Goal: Information Seeking & Learning: Learn about a topic

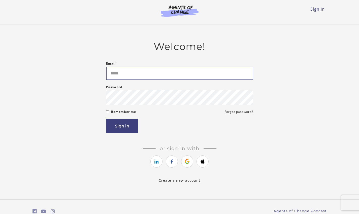
type input "**********"
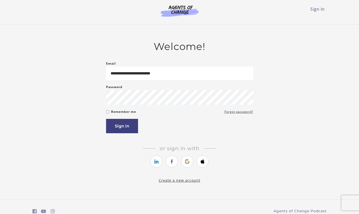
click at [149, 56] on article "**********" at bounding box center [179, 109] width 147 height 136
click at [119, 125] on button "Sign in" at bounding box center [122, 126] width 32 height 14
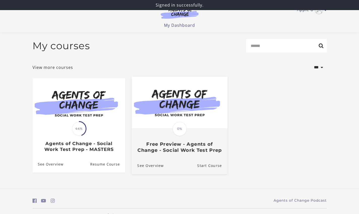
scroll to position [18, 0]
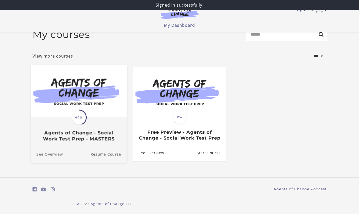
click at [60, 153] on link "See Overview" at bounding box center [47, 154] width 32 height 17
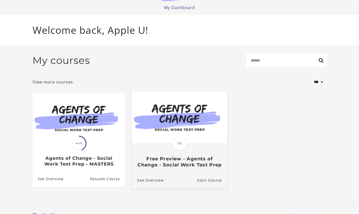
click at [172, 131] on img at bounding box center [180, 117] width 96 height 52
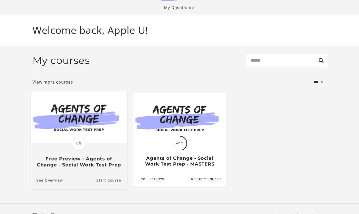
click at [67, 122] on img at bounding box center [79, 117] width 96 height 52
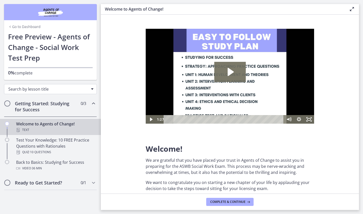
click at [36, 90] on span "Search by lesson title" at bounding box center [48, 89] width 80 height 6
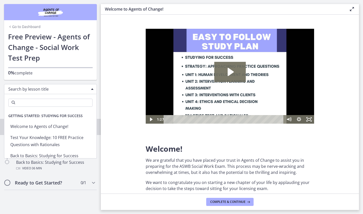
click at [41, 114] on span "Getting Started: Studying for Success" at bounding box center [45, 116] width 82 height 10
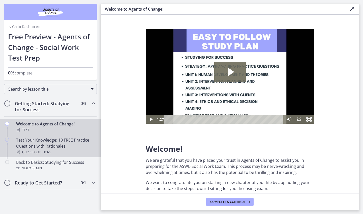
click at [27, 143] on div "Test Your Knowledge: 10 FREE Practice Questions with Rationales Quiz · 10 Quest…" at bounding box center [55, 146] width 79 height 18
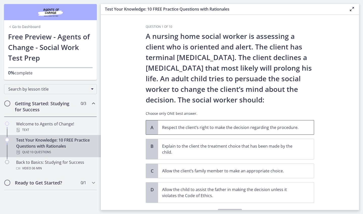
click at [183, 127] on p "Respect the client’s right to make the decision regarding the procedure." at bounding box center [231, 127] width 138 height 6
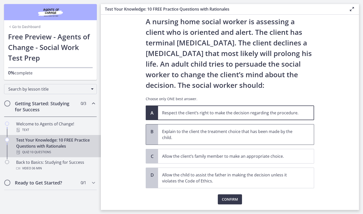
scroll to position [26, 0]
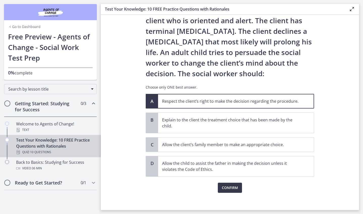
click at [212, 100] on p "Respect the client’s right to make the decision regarding the procedure." at bounding box center [231, 101] width 138 height 6
click at [227, 183] on div "Question 1 of 10 A nursing home social worker is assessing a client who is orie…" at bounding box center [230, 90] width 176 height 185
click at [228, 190] on button "Confirm" at bounding box center [230, 187] width 24 height 10
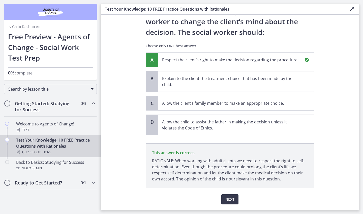
scroll to position [82, 0]
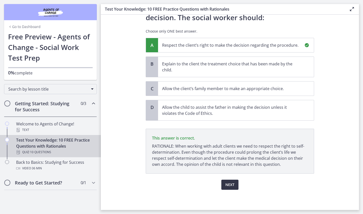
click at [234, 187] on button "Next" at bounding box center [229, 184] width 17 height 10
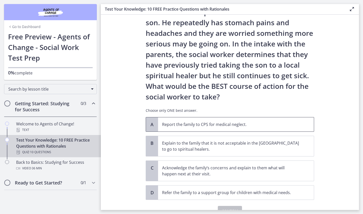
scroll to position [72, 0]
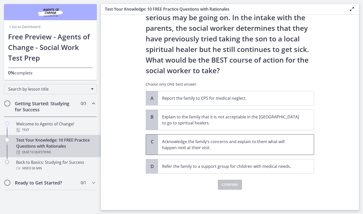
click at [235, 146] on p "Acknowledge the family’s concerns and explain to them what will happen next at …" at bounding box center [231, 144] width 138 height 12
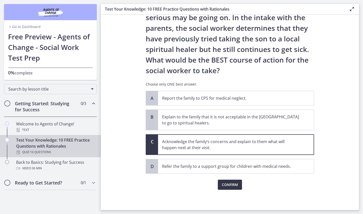
click at [234, 185] on span "Confirm" at bounding box center [230, 184] width 16 height 6
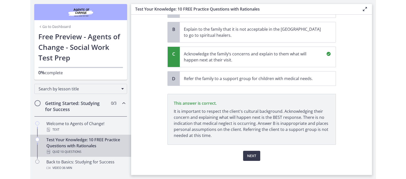
scroll to position [165, 0]
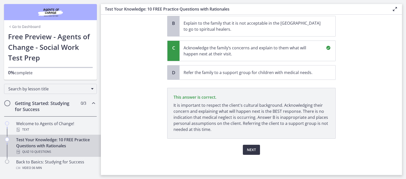
click at [247, 149] on span "Next" at bounding box center [251, 150] width 9 height 6
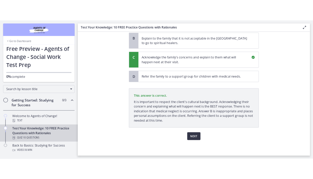
scroll to position [0, 0]
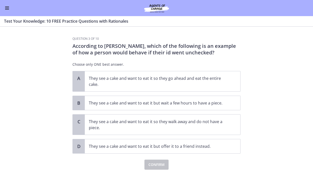
click at [42, 67] on section "Question 3 of 10 According to Freud, which of the following is an example of ho…" at bounding box center [156, 103] width 313 height 152
click at [155, 87] on p "They see a cake and want to eat it so they go ahead and eat the entire cake." at bounding box center [158, 81] width 138 height 12
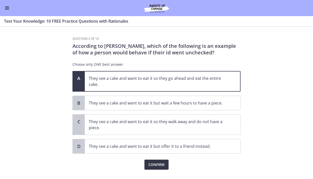
click at [161, 166] on span "Confirm" at bounding box center [157, 165] width 16 height 6
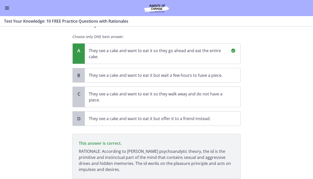
scroll to position [64, 0]
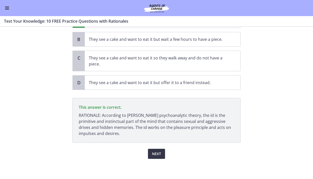
click at [161, 153] on button "Next" at bounding box center [156, 154] width 17 height 10
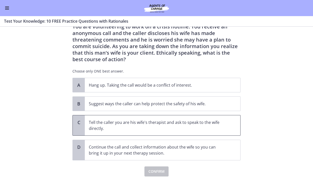
scroll to position [37, 0]
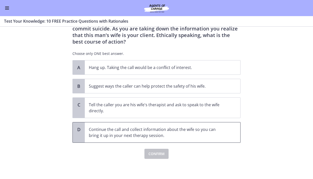
click at [180, 128] on p "Continue the call and collect information about the wife so you can bring it up…" at bounding box center [158, 132] width 138 height 12
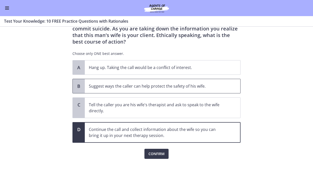
click at [141, 86] on p "Suggest ways the caller can help protect the safety of his wife." at bounding box center [158, 86] width 138 height 6
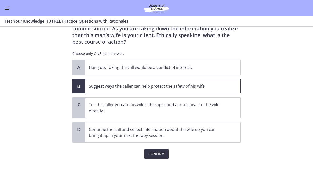
click at [162, 152] on span "Confirm" at bounding box center [157, 154] width 16 height 6
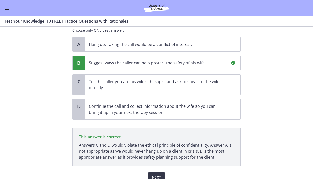
scroll to position [84, 0]
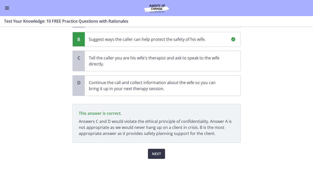
click at [149, 154] on button "Next" at bounding box center [156, 154] width 17 height 10
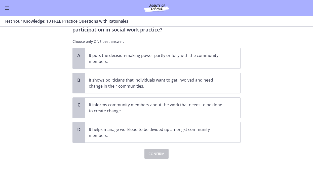
scroll to position [0, 0]
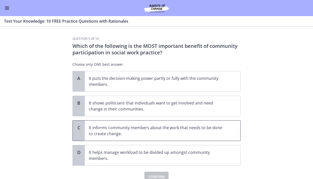
click at [108, 140] on span "It informs community members about the work that needs to be done to create cha…" at bounding box center [163, 131] width 156 height 20
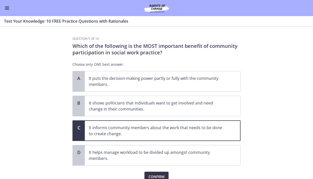
click at [163, 173] on button "Confirm" at bounding box center [157, 177] width 24 height 10
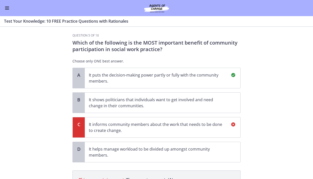
scroll to position [65, 0]
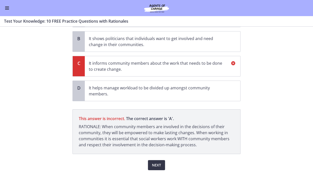
click at [152, 163] on span "Next" at bounding box center [156, 165] width 9 height 6
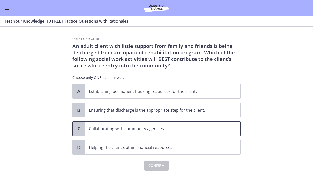
click at [118, 125] on span "Collaborating with community agencies." at bounding box center [163, 129] width 156 height 14
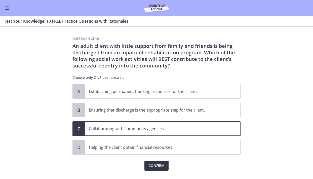
click at [152, 164] on span "Confirm" at bounding box center [157, 166] width 16 height 6
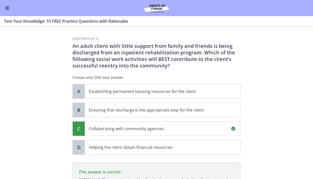
scroll to position [71, 0]
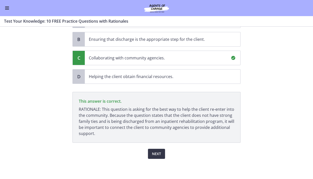
click at [152, 152] on span "Next" at bounding box center [156, 154] width 9 height 6
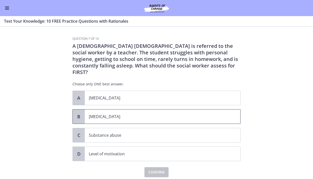
click at [77, 114] on span "B" at bounding box center [79, 117] width 6 height 6
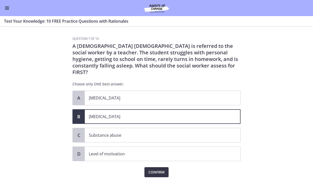
click at [149, 169] on span "Confirm" at bounding box center [157, 172] width 16 height 6
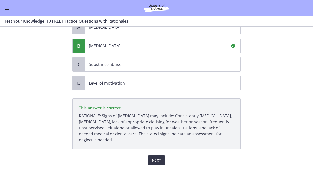
scroll to position [71, 0]
click at [153, 158] on button "Next" at bounding box center [156, 160] width 17 height 10
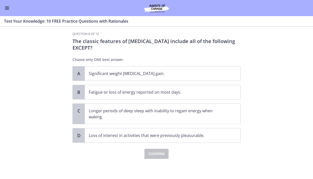
scroll to position [0, 0]
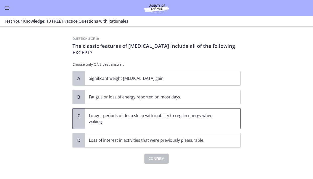
click at [81, 117] on div "C" at bounding box center [79, 119] width 12 height 20
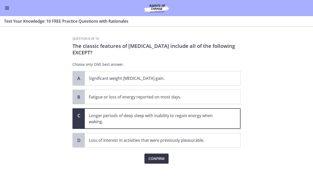
click at [156, 162] on span "Confirm" at bounding box center [157, 159] width 16 height 6
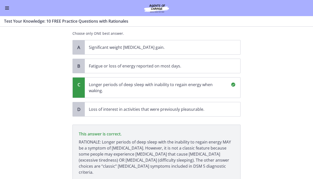
scroll to position [64, 0]
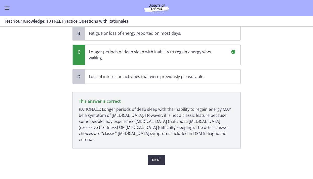
click at [159, 157] on span "Next" at bounding box center [156, 160] width 9 height 6
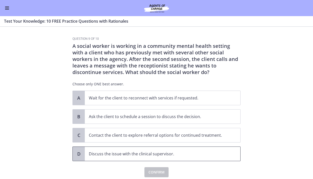
click at [104, 154] on p "Discuss the issue with the clinical supervisor." at bounding box center [158, 154] width 138 height 6
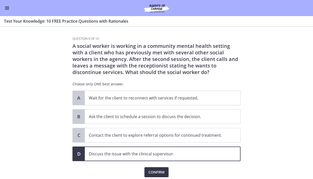
click at [149, 171] on span "Confirm" at bounding box center [157, 172] width 16 height 6
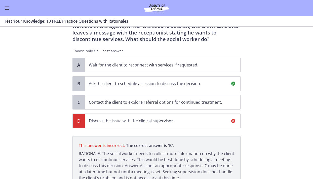
scroll to position [77, 0]
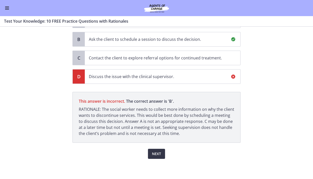
click at [161, 153] on button "Next" at bounding box center [156, 154] width 17 height 10
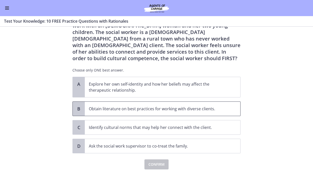
scroll to position [38, 0]
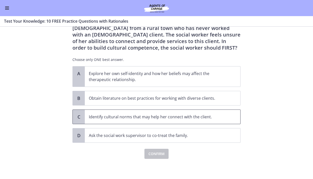
click at [78, 118] on span "C" at bounding box center [79, 117] width 6 height 6
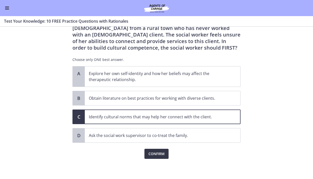
click at [145, 155] on button "Confirm" at bounding box center [157, 154] width 24 height 10
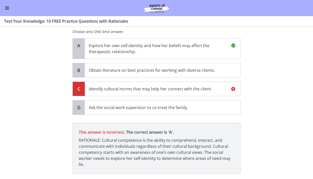
scroll to position [71, 0]
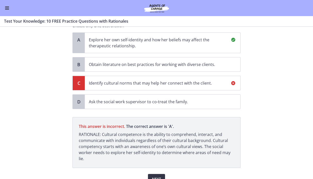
click at [156, 176] on button "Next" at bounding box center [156, 179] width 17 height 10
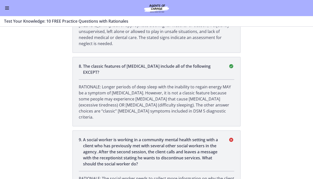
scroll to position [745, 0]
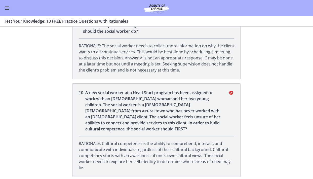
click at [5, 9] on button "Enable menu" at bounding box center [7, 8] width 6 height 6
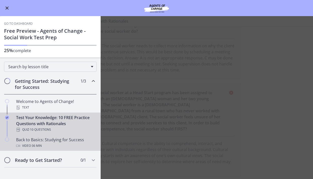
click at [33, 142] on div "Back to Basics: Studying for Success Video · 36 min" at bounding box center [55, 143] width 79 height 12
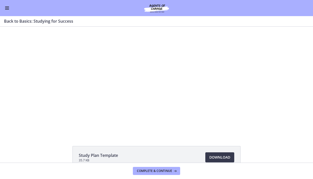
scroll to position [55, 0]
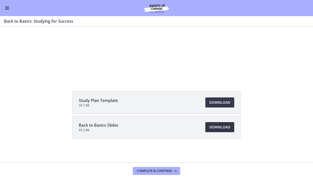
click at [211, 126] on span "Download Opens in a new window" at bounding box center [220, 127] width 21 height 6
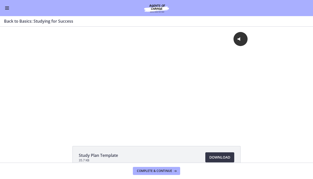
click at [225, 155] on span "Download Opens in a new window" at bounding box center [220, 157] width 21 height 6
click at [227, 154] on span "Download Opens in a new window" at bounding box center [220, 157] width 21 height 6
click at [155, 168] on button "Complete & continue" at bounding box center [156, 171] width 47 height 8
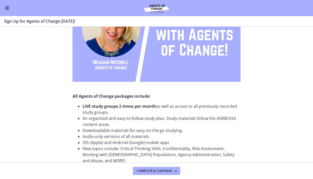
scroll to position [110, 0]
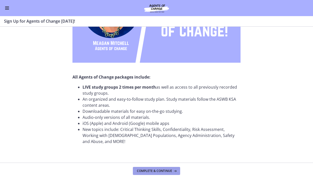
click at [155, 170] on span "Complete & continue" at bounding box center [154, 171] width 35 height 4
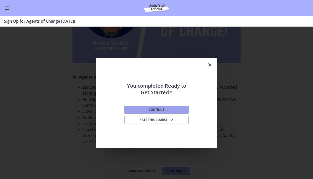
click at [172, 109] on button "Continue" at bounding box center [156, 110] width 65 height 8
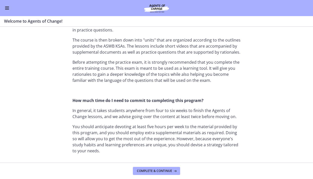
scroll to position [336, 0]
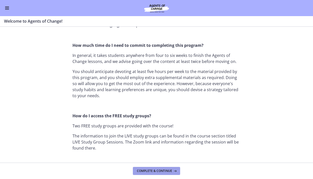
click at [162, 171] on span "Complete & continue" at bounding box center [154, 171] width 35 height 4
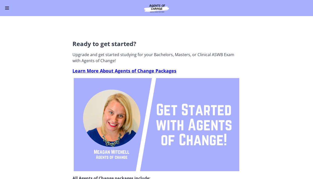
scroll to position [91, 0]
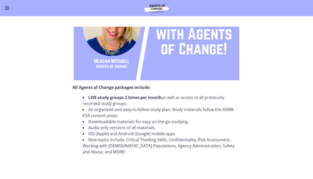
click at [8, 6] on button "Enable menu" at bounding box center [7, 8] width 6 height 6
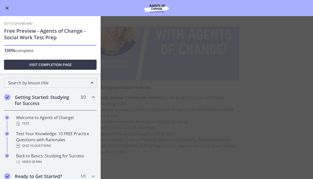
scroll to position [5, 0]
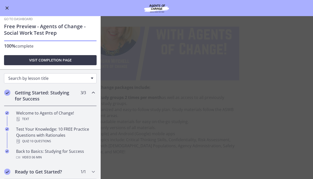
click at [60, 79] on span "Search by lesson title" at bounding box center [48, 79] width 80 height 6
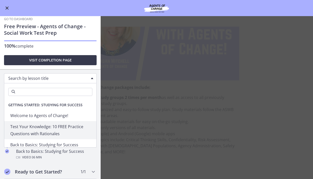
scroll to position [0, 0]
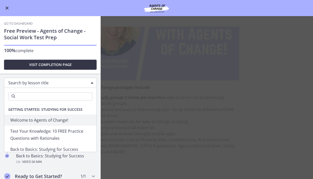
click at [57, 67] on span "Visit completion page" at bounding box center [50, 65] width 43 height 6
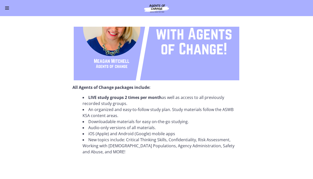
click at [8, 10] on button "Enable menu" at bounding box center [7, 8] width 6 height 6
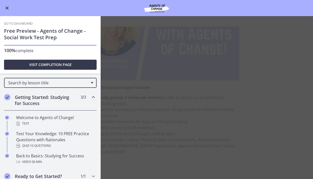
click at [149, 13] on img at bounding box center [156, 8] width 60 height 12
click at [150, 8] on img at bounding box center [156, 8] width 60 height 12
click at [22, 26] on div "Go to Dashboard Free Preview - Agents of Change - Social Work Test Prep 100% co…" at bounding box center [50, 45] width 101 height 58
click at [23, 21] on div "Go to Dashboard Free Preview - Agents of Change - Social Work Test Prep 100% co…" at bounding box center [50, 45] width 101 height 58
click at [23, 22] on link "Go to Dashboard" at bounding box center [18, 24] width 29 height 4
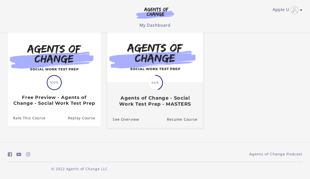
click at [130, 104] on link "Translation missing: en.liquid.partials.dashboard_course_card.progress_descript…" at bounding box center [155, 70] width 96 height 80
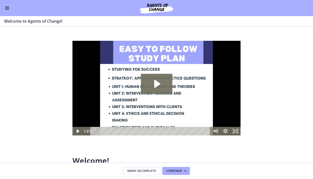
click at [9, 9] on button "Enable menu" at bounding box center [7, 8] width 6 height 6
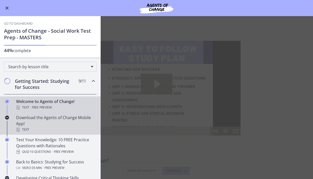
scroll to position [84, 0]
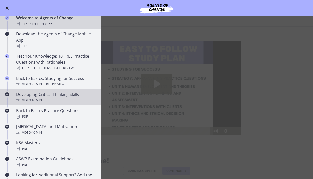
click at [54, 93] on div "Developing Critical Thinking Skills Video · 16 min" at bounding box center [55, 97] width 79 height 12
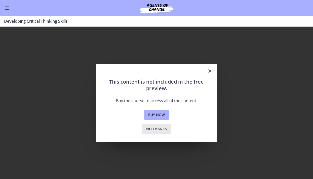
click at [160, 133] on button "No thanks" at bounding box center [156, 129] width 29 height 10
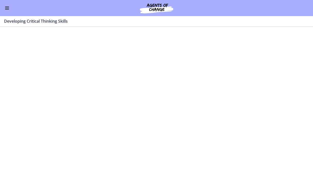
click at [7, 11] on button "Enable menu" at bounding box center [7, 8] width 6 height 6
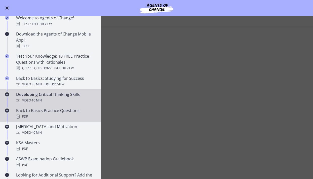
click at [34, 109] on div "Back to Basics Practice Questions PDF" at bounding box center [55, 114] width 79 height 12
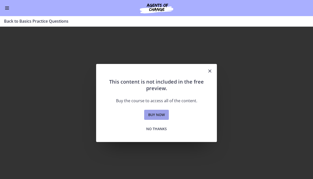
click at [156, 113] on span "Buy now" at bounding box center [156, 115] width 17 height 6
